Goal: Check status: Check status

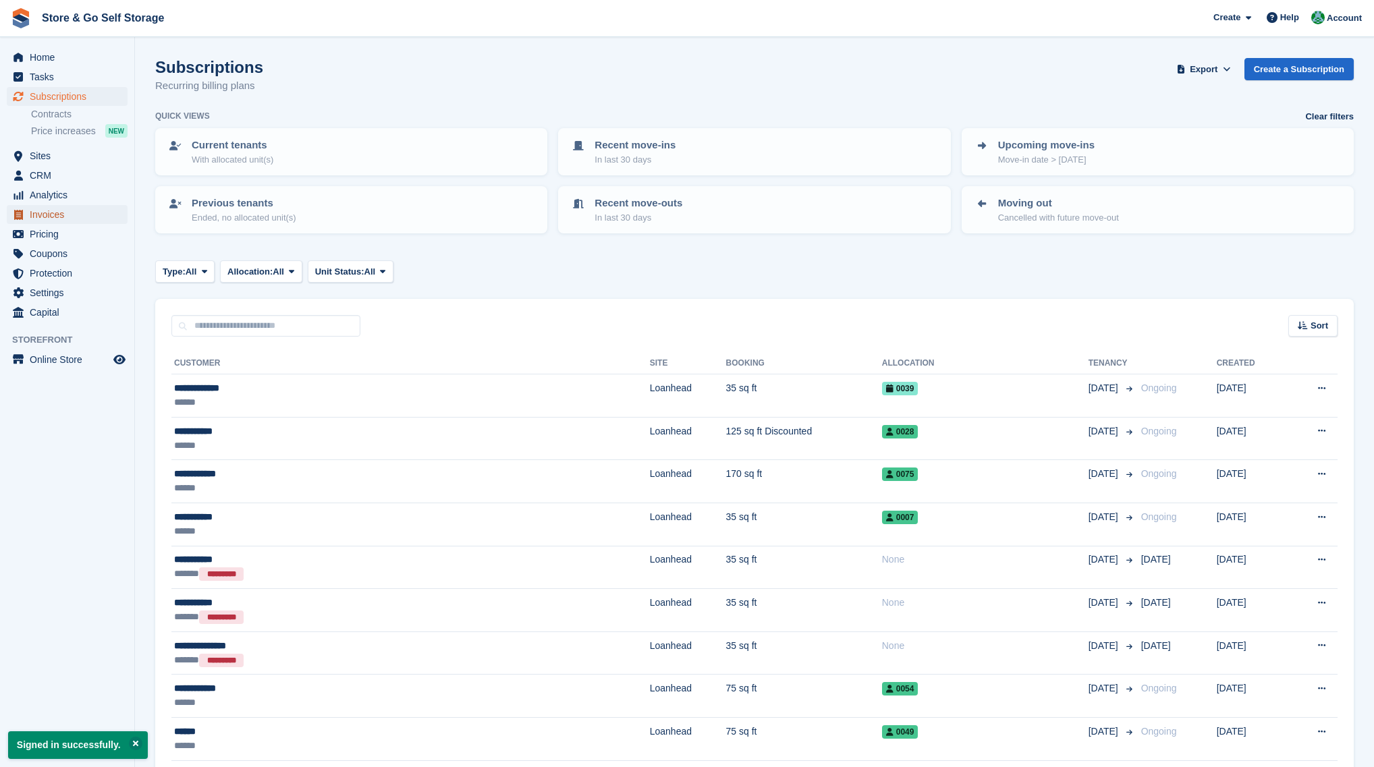
click at [73, 220] on span "Invoices" at bounding box center [70, 214] width 81 height 19
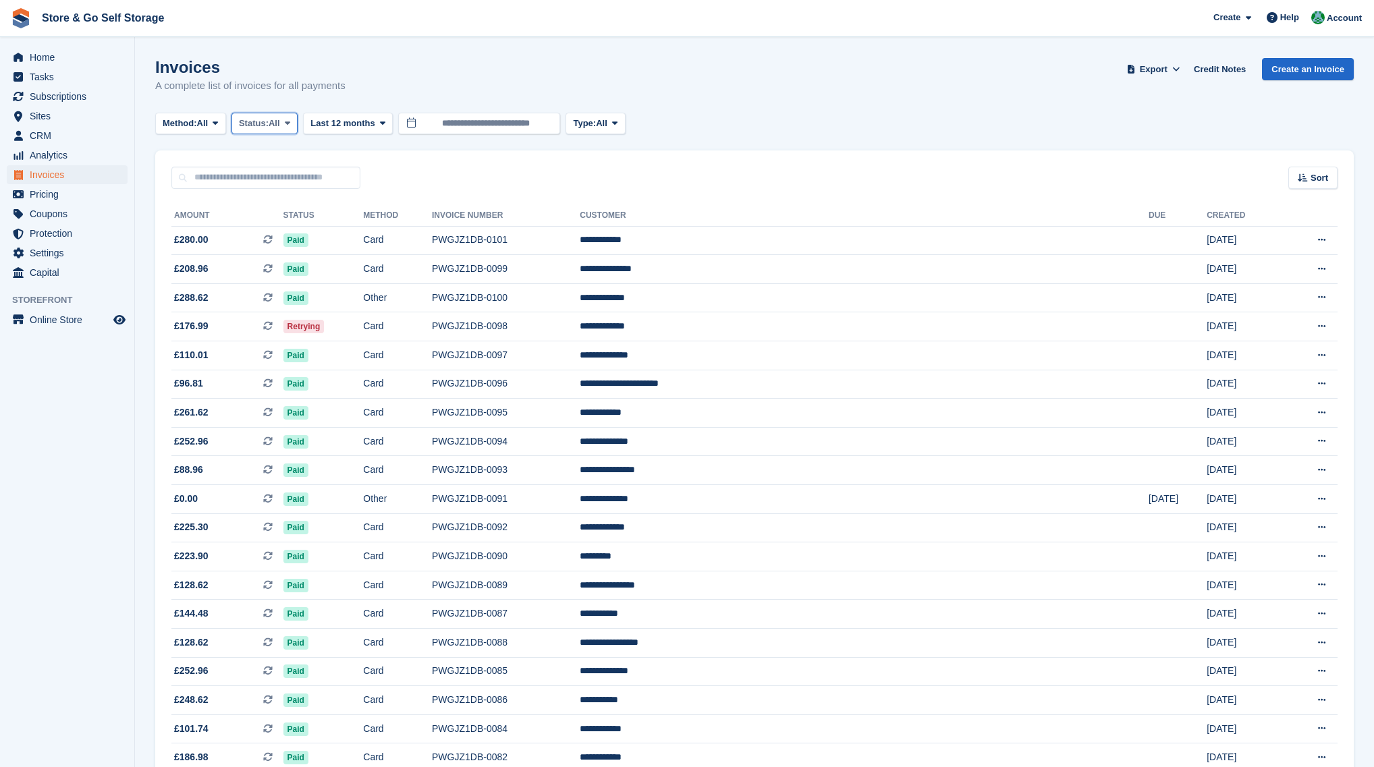
click at [255, 128] on span "Status:" at bounding box center [254, 123] width 30 height 13
click at [271, 221] on link "Open" at bounding box center [295, 228] width 117 height 24
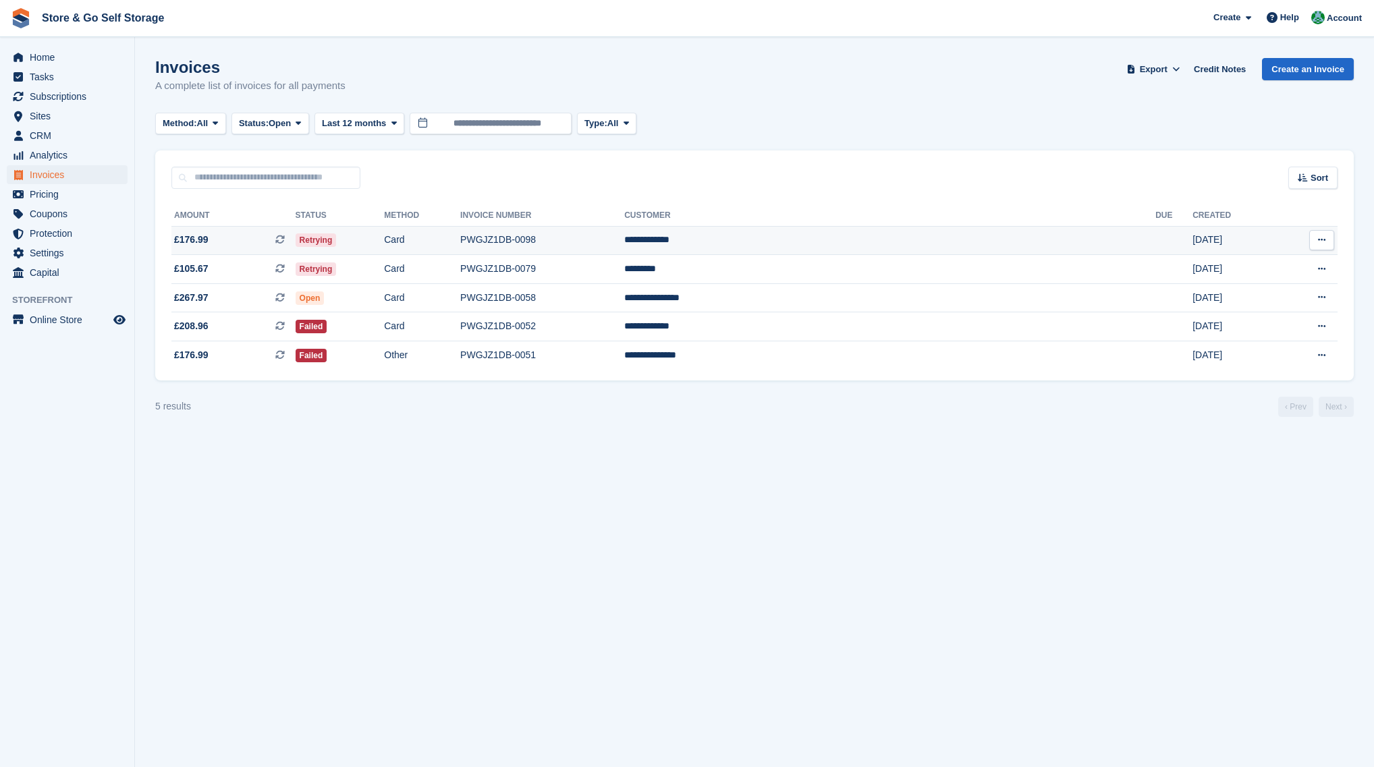
click at [385, 242] on td "Retrying" at bounding box center [340, 240] width 89 height 29
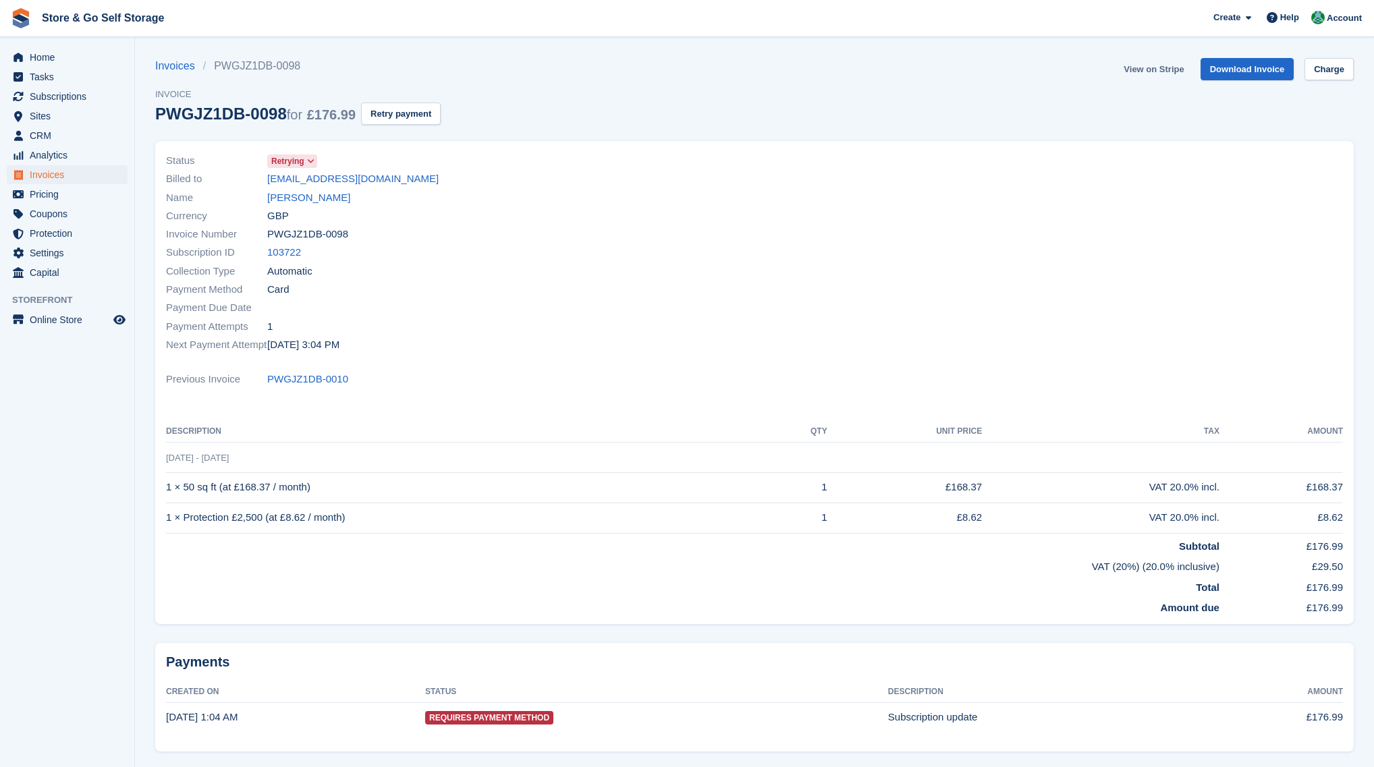
click at [1145, 69] on link "View on Stripe" at bounding box center [1153, 69] width 71 height 22
